Goal: Information Seeking & Learning: Understand process/instructions

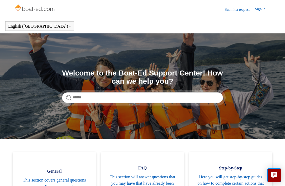
click at [264, 9] on link "Sign in" at bounding box center [263, 9] width 16 height 6
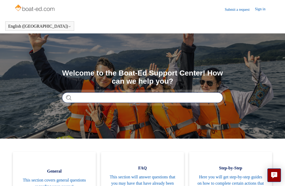
click at [86, 95] on input "Search" at bounding box center [142, 98] width 161 height 11
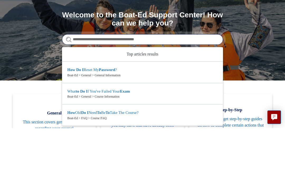
type input "**********"
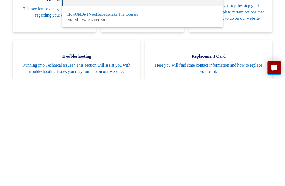
scroll to position [50, 0]
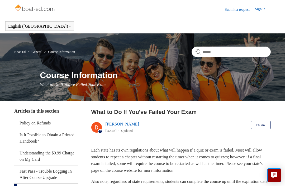
scroll to position [1, 0]
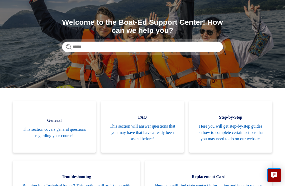
scroll to position [51, 0]
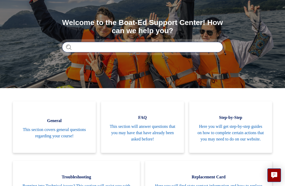
click at [210, 48] on input "Search" at bounding box center [142, 47] width 161 height 11
click at [212, 51] on input "Search" at bounding box center [142, 47] width 161 height 11
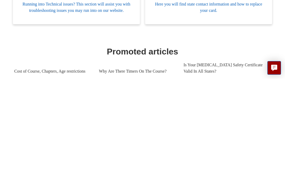
scroll to position [111, 0]
click at [101, 108] on span "Running into Technical issues? This section will assist you with troubleshootin…" at bounding box center [76, 114] width 111 height 13
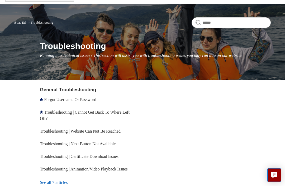
scroll to position [29, 0]
click at [73, 114] on link "Troubleshooting | Cannot Get Back To Where Left Off?" at bounding box center [85, 115] width 90 height 11
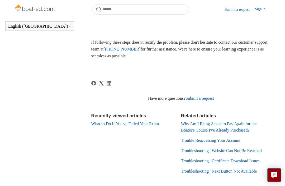
scroll to position [285, 0]
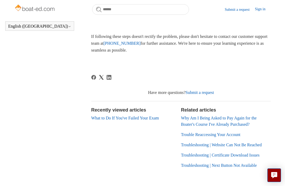
click at [226, 134] on link "Trouble Reaccessing Your Account" at bounding box center [210, 135] width 59 height 4
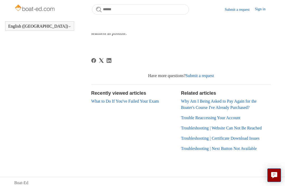
click at [242, 106] on link "Why Am I Being Asked to Pay Again for the Boater's Course I've Already Purchase…" at bounding box center [219, 104] width 76 height 11
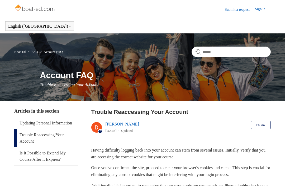
click at [215, 101] on div "Boat-Ed FAQ Account FAQ Account FAQ Trouble Reaccessing Your Account" at bounding box center [142, 67] width 285 height 68
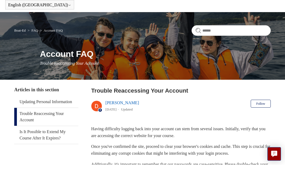
scroll to position [21, 0]
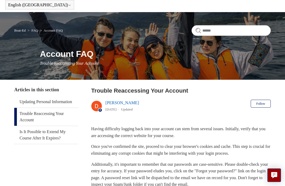
click at [38, 29] on link "FAQ" at bounding box center [34, 30] width 7 height 4
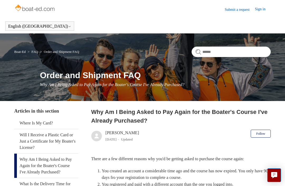
click at [238, 122] on h2 "Why Am I Being Asked to Pay Again for the Boater's Course I've Already Purchase…" at bounding box center [180, 116] width 179 height 17
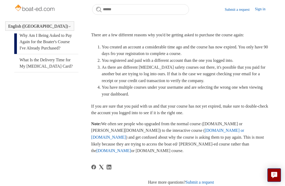
scroll to position [110, 0]
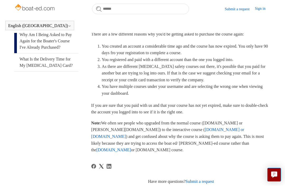
click at [262, 9] on link "Sign in" at bounding box center [263, 9] width 16 height 6
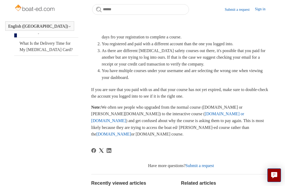
scroll to position [127, 0]
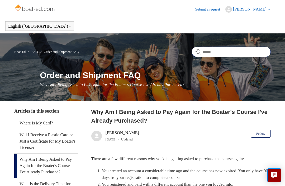
click at [233, 56] on input "Search" at bounding box center [230, 52] width 79 height 11
type input "*********"
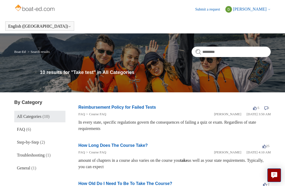
click at [21, 52] on link "Boat-Ed" at bounding box center [19, 52] width 11 height 4
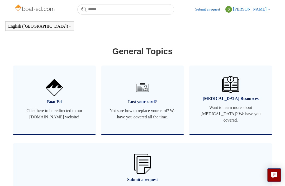
scroll to position [306, 0]
click at [70, 115] on link "Boat Ed Click here to be redirected to our boat-ed.com website!" at bounding box center [54, 100] width 83 height 69
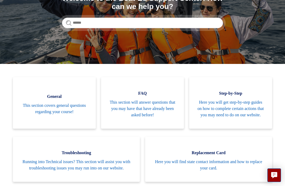
scroll to position [51, 0]
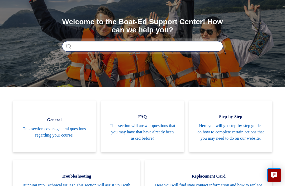
click at [133, 44] on input "Search" at bounding box center [142, 46] width 161 height 11
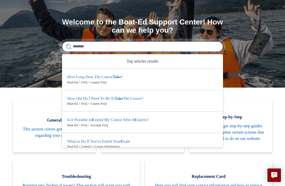
type input "*********"
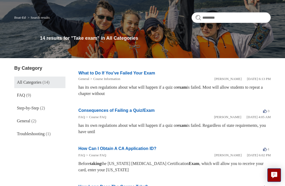
scroll to position [35, 0]
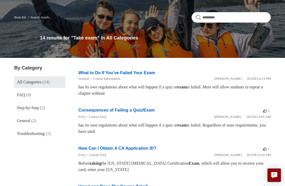
click at [138, 74] on link "What to Do If You've Failed Your Exam" at bounding box center [116, 73] width 77 height 4
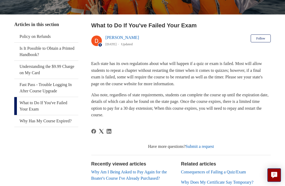
scroll to position [86, 0]
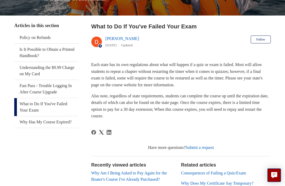
click at [31, 88] on link "Fast Pass - Trouble Logging In After Course Upgrade" at bounding box center [46, 89] width 64 height 18
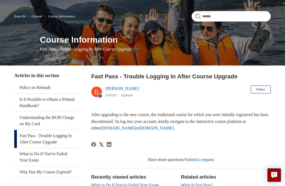
scroll to position [42, 0]
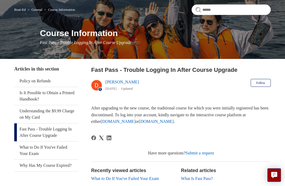
click at [174, 121] on link "[DOMAIN_NAME]" at bounding box center [156, 122] width 35 height 4
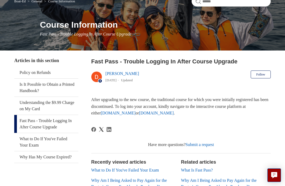
click at [163, 123] on article "Fast Pass - Trouble Logging In After Course Upgrade [PERSON_NAME] [DATE] Update…" at bounding box center [180, 143] width 179 height 173
click at [136, 112] on link "ilearntoboat.com" at bounding box center [118, 113] width 35 height 4
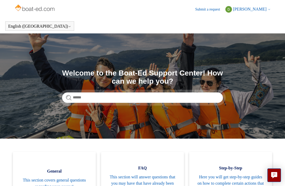
click at [262, 8] on span "[PERSON_NAME]" at bounding box center [249, 9] width 33 height 4
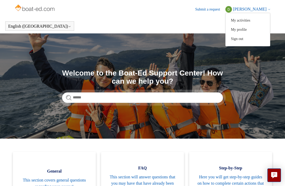
click at [245, 20] on link "My activities" at bounding box center [247, 20] width 44 height 9
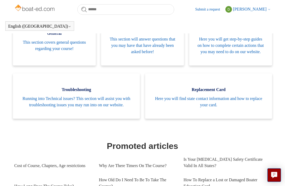
scroll to position [123, 0]
click at [240, 55] on span "Here you will get step-by-step guides on how to complete certain actions that y…" at bounding box center [230, 45] width 67 height 19
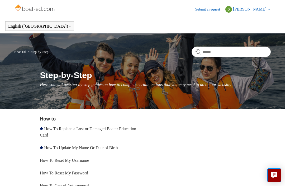
scroll to position [1, 0]
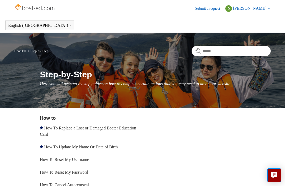
click at [43, 13] on img at bounding box center [35, 7] width 42 height 11
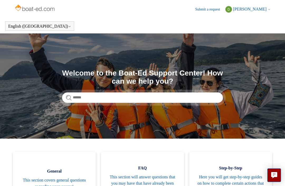
click at [38, 8] on img at bounding box center [35, 8] width 42 height 11
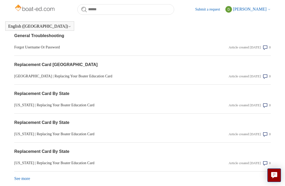
scroll to position [544, 0]
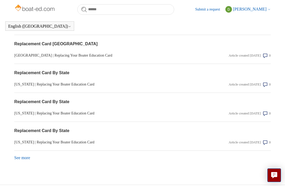
click at [20, 160] on link "See more items from recent activity" at bounding box center [22, 158] width 16 height 4
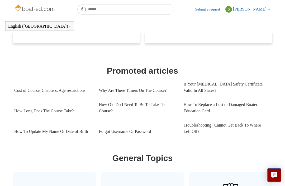
scroll to position [200, 0]
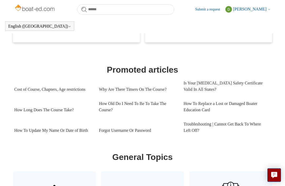
click at [121, 97] on link "Why Are There Timers On The Course?" at bounding box center [137, 90] width 77 height 14
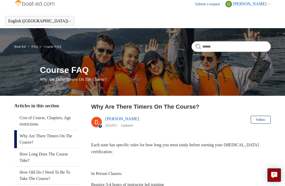
scroll to position [7, 0]
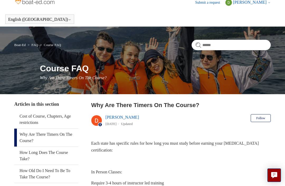
click at [42, 120] on link "Cost of Course, Chapters, Age restrictions" at bounding box center [46, 120] width 64 height 18
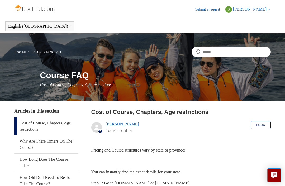
click at [257, 12] on button "[PERSON_NAME]" at bounding box center [247, 9] width 45 height 7
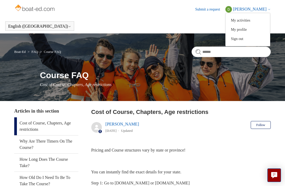
click at [245, 30] on link "My profile" at bounding box center [247, 29] width 44 height 9
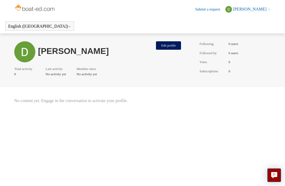
click at [64, 48] on h1 "[PERSON_NAME]" at bounding box center [95, 51] width 115 height 7
click at [47, 6] on img at bounding box center [35, 8] width 42 height 11
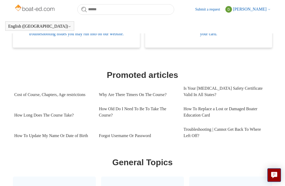
scroll to position [195, 0]
click at [200, 143] on link "Troubleshooting | Cannot Get Back To Where Left Off?" at bounding box center [226, 132] width 85 height 21
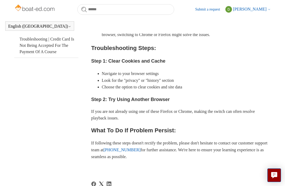
scroll to position [182, 0]
